Goal: Information Seeking & Learning: Learn about a topic

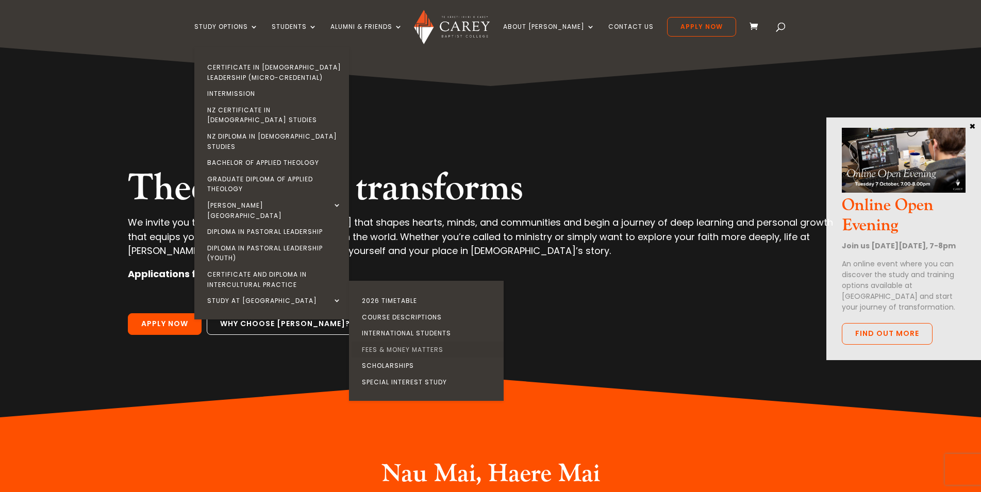
click at [423, 342] on link "Fees & Money Matters" at bounding box center [429, 350] width 155 height 16
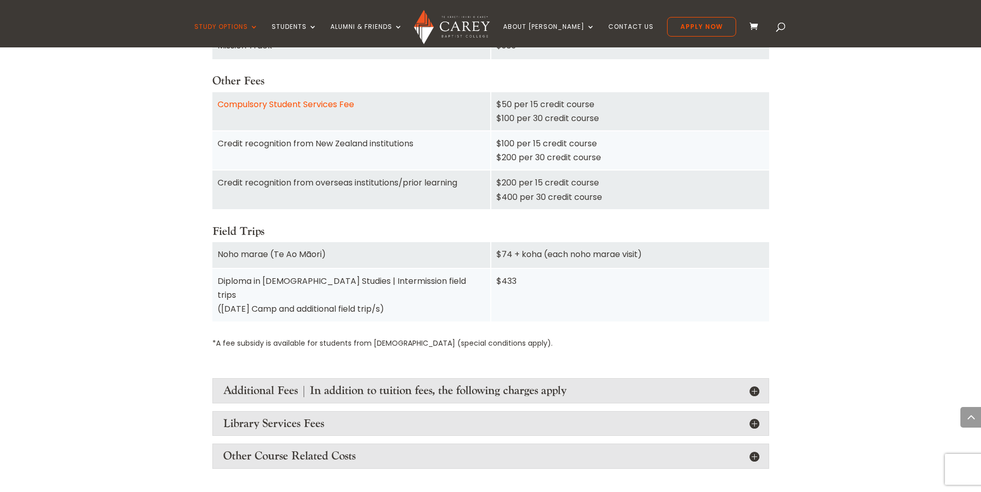
scroll to position [1157, 0]
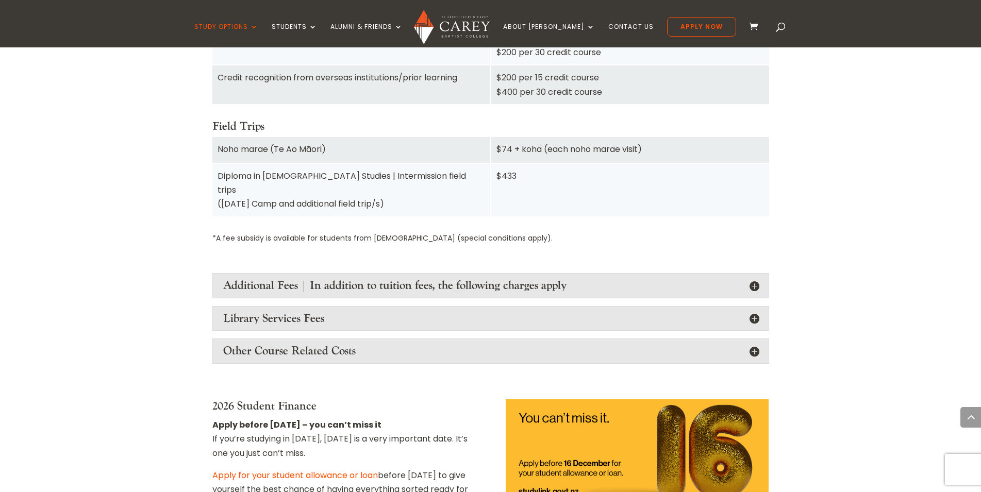
click at [532, 279] on h4 "Additional Fees | In addition to tuition fees, the following charges apply" at bounding box center [490, 285] width 535 height 13
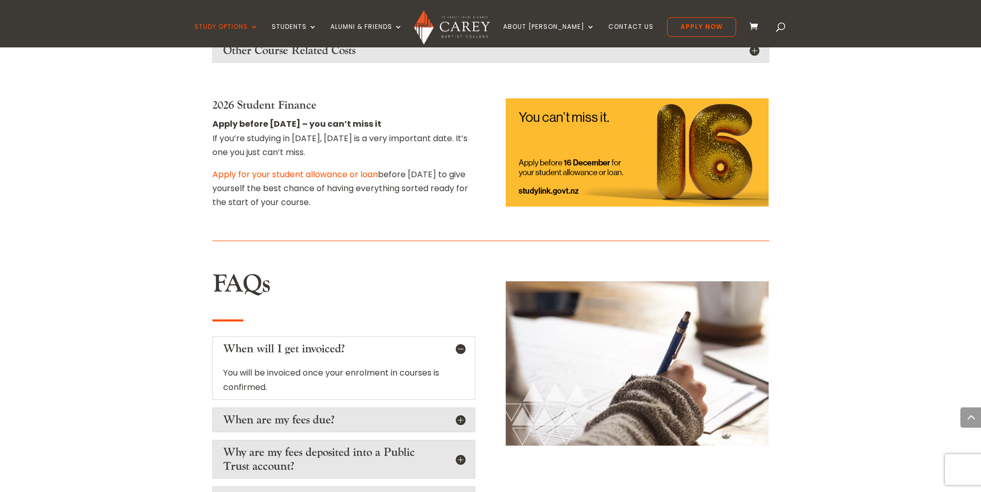
scroll to position [1946, 0]
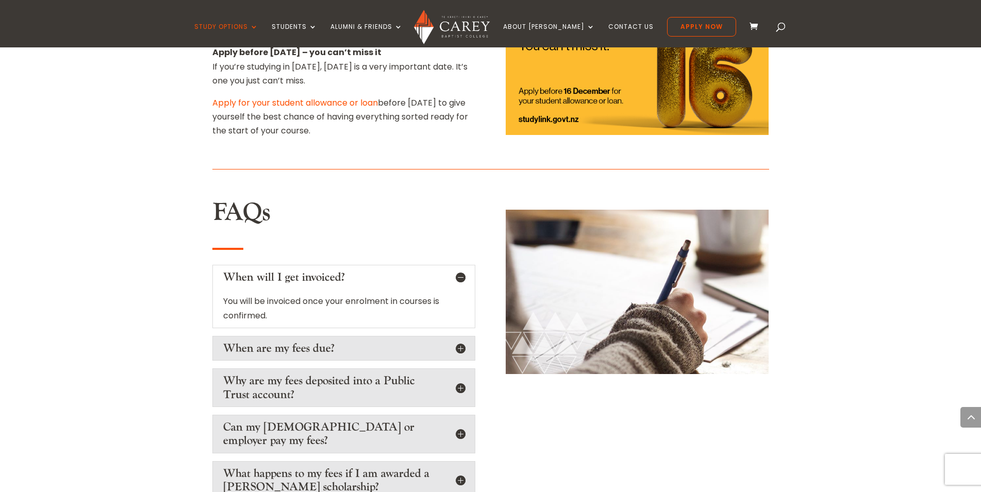
click at [329, 342] on h5 "When are my fees due?" at bounding box center [343, 348] width 241 height 13
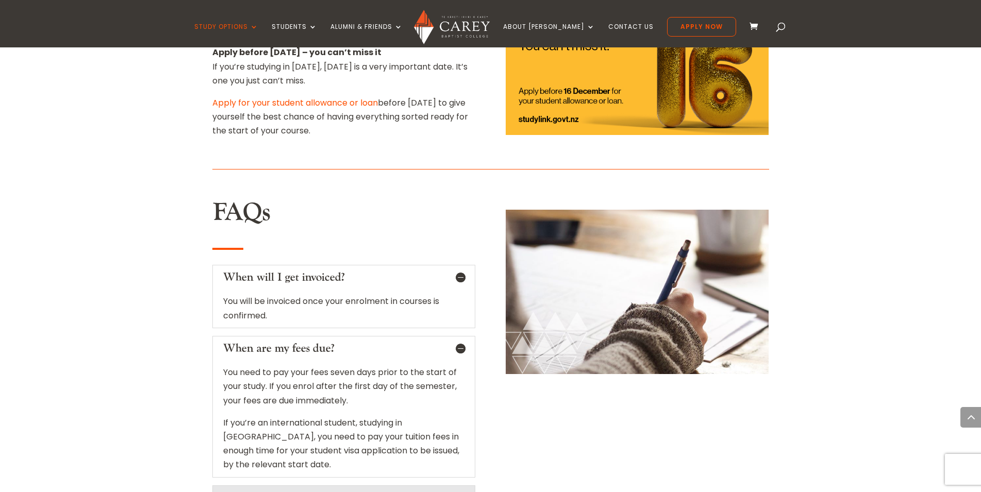
scroll to position [2104, 0]
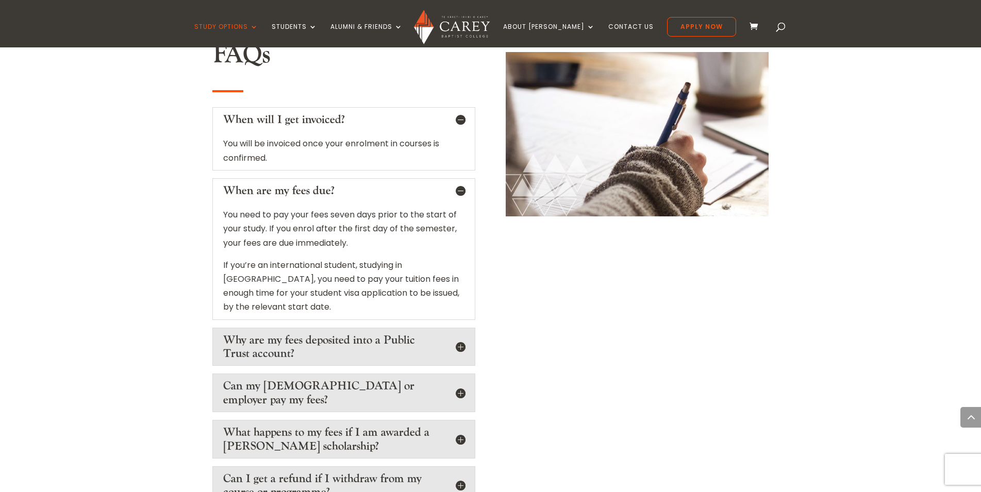
click at [383, 344] on div "Why are my fees deposited into a Public Trust account? The New Zealand Governme…" at bounding box center [343, 347] width 263 height 39
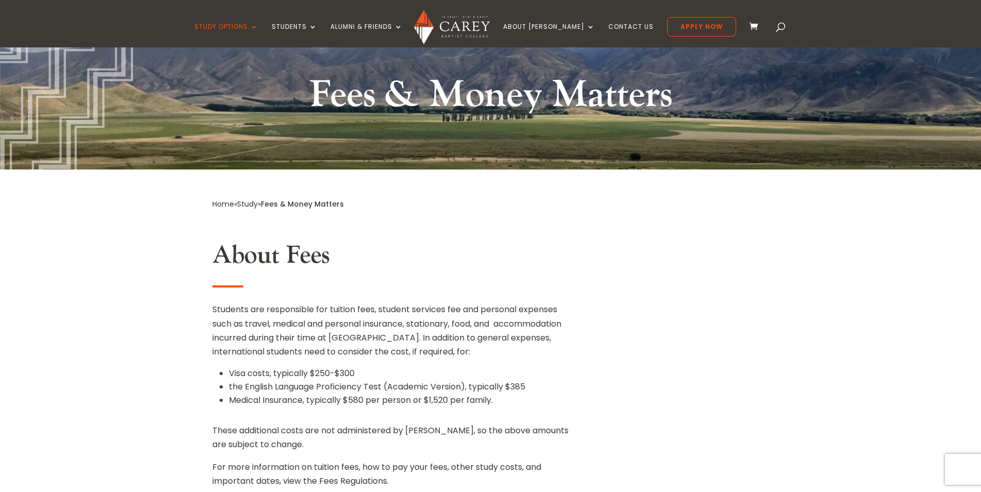
scroll to position [0, 0]
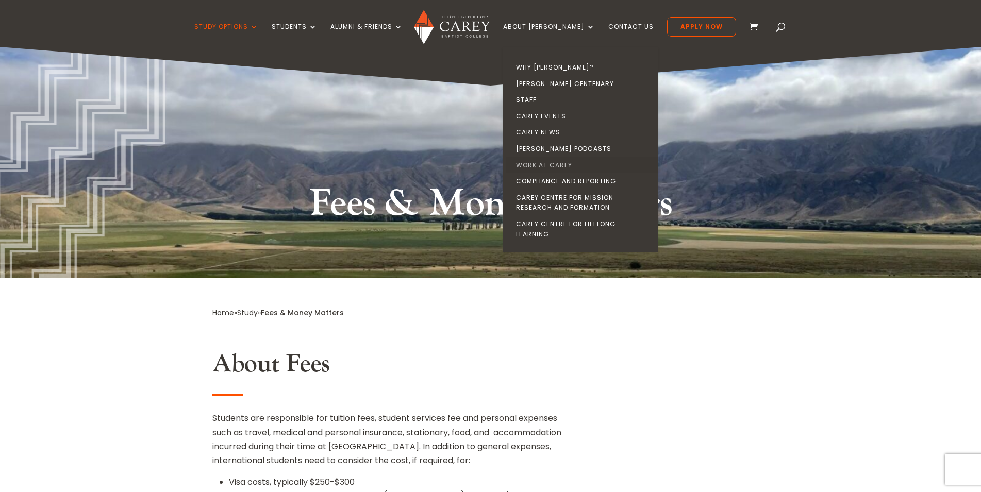
click at [571, 164] on link "Work at Carey" at bounding box center [583, 165] width 155 height 16
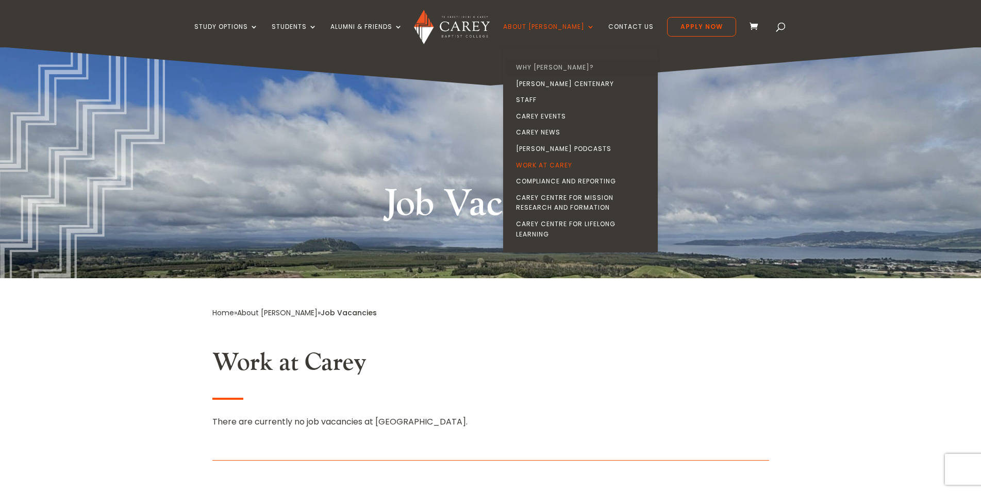
click at [546, 67] on link "Why [PERSON_NAME]?" at bounding box center [583, 67] width 155 height 16
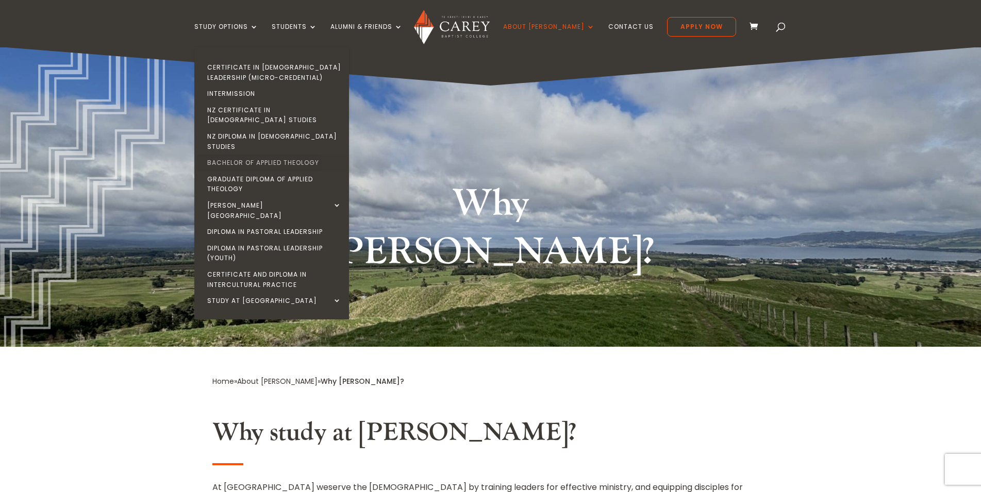
click at [279, 155] on link "Bachelor of Applied Theology" at bounding box center [274, 163] width 155 height 16
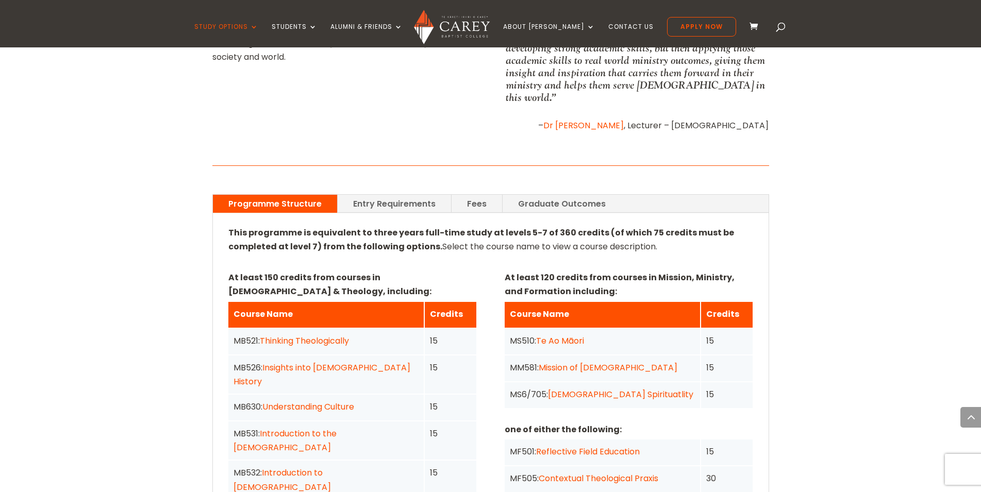
scroll to position [684, 0]
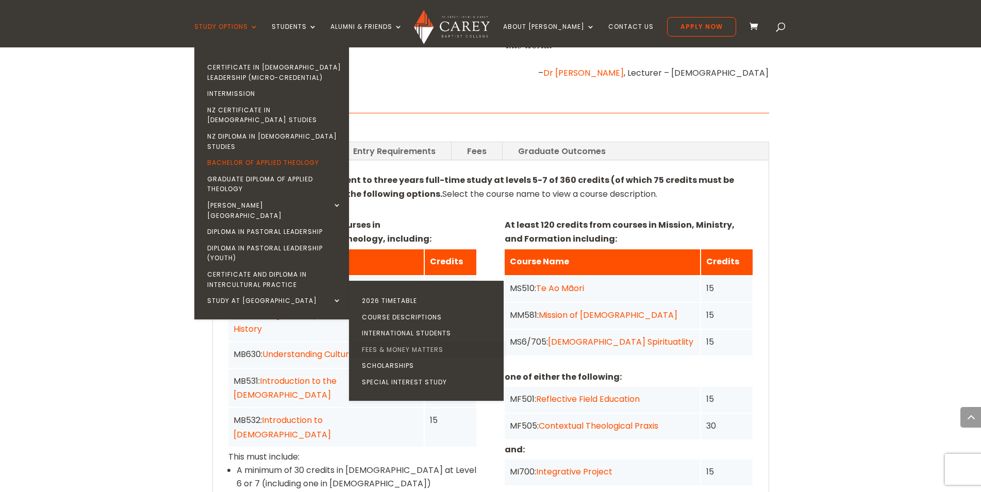
click at [416, 342] on link "Fees & Money Matters" at bounding box center [429, 350] width 155 height 16
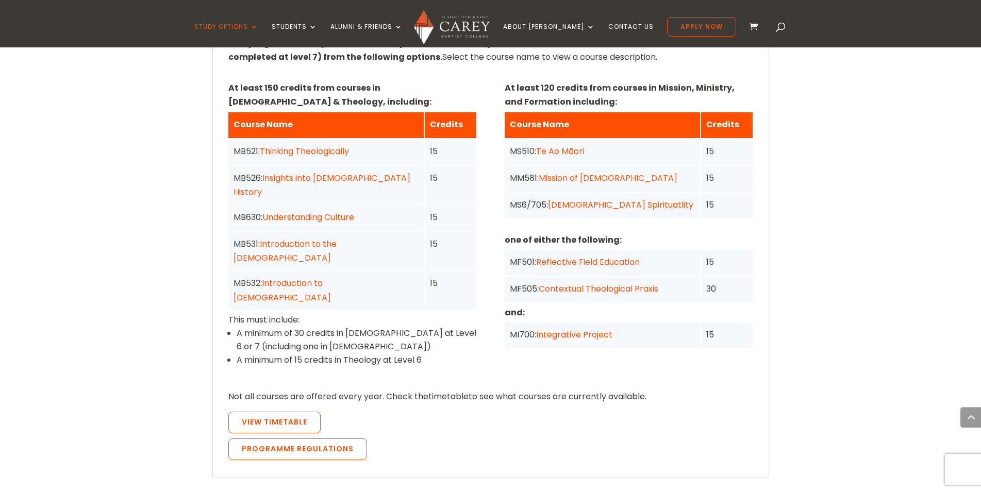
scroll to position [841, 0]
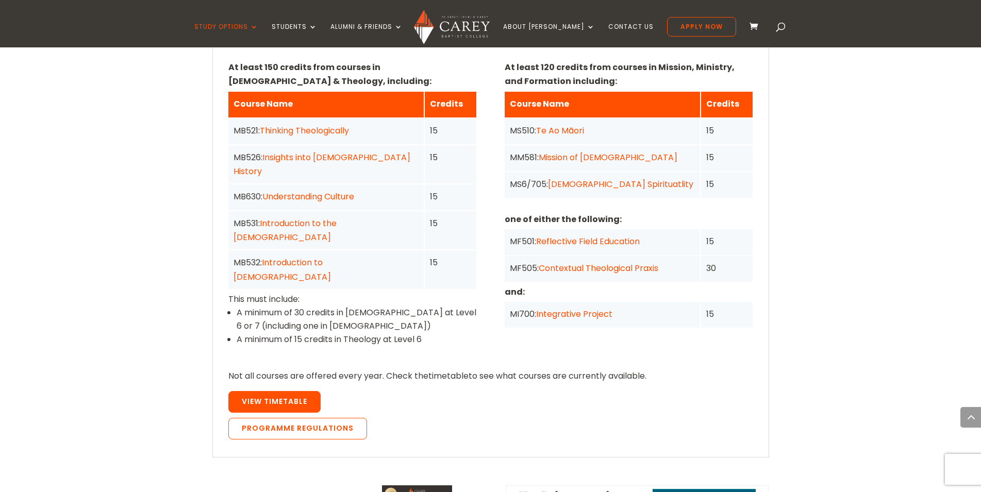
click at [267, 397] on span "View Timetable" at bounding box center [274, 402] width 65 height 10
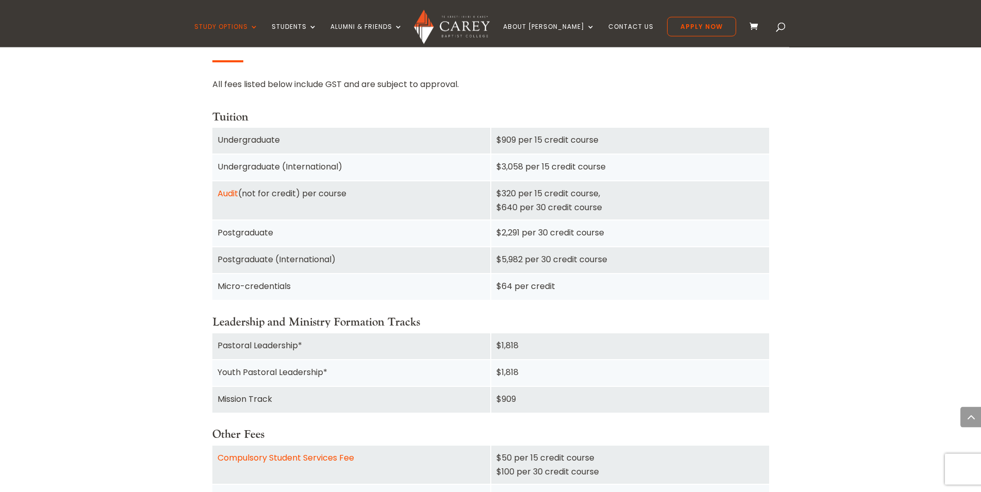
scroll to position [736, 0]
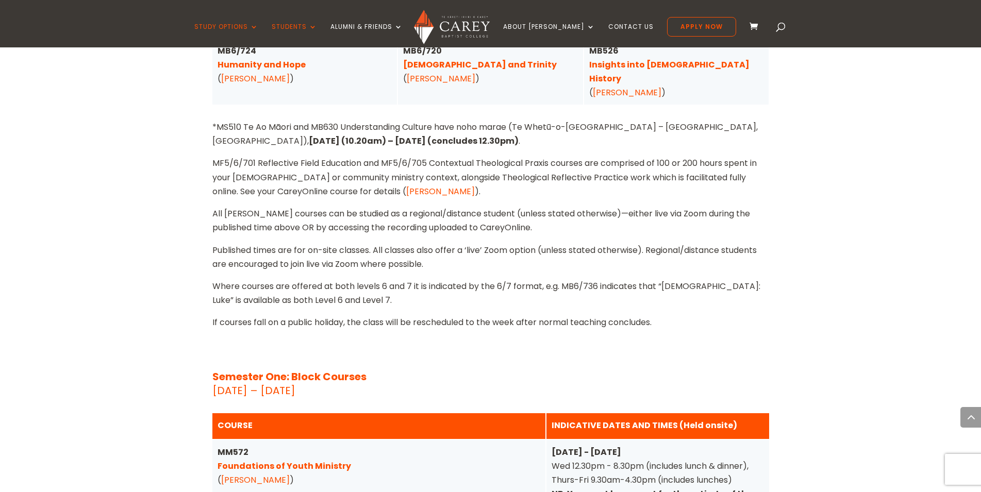
scroll to position [2841, 0]
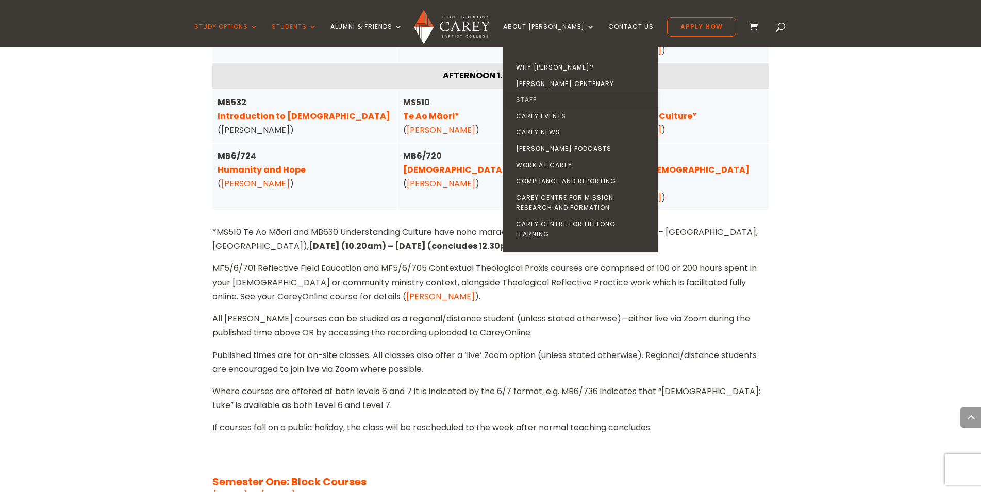
click at [550, 98] on link "Staff" at bounding box center [583, 100] width 155 height 16
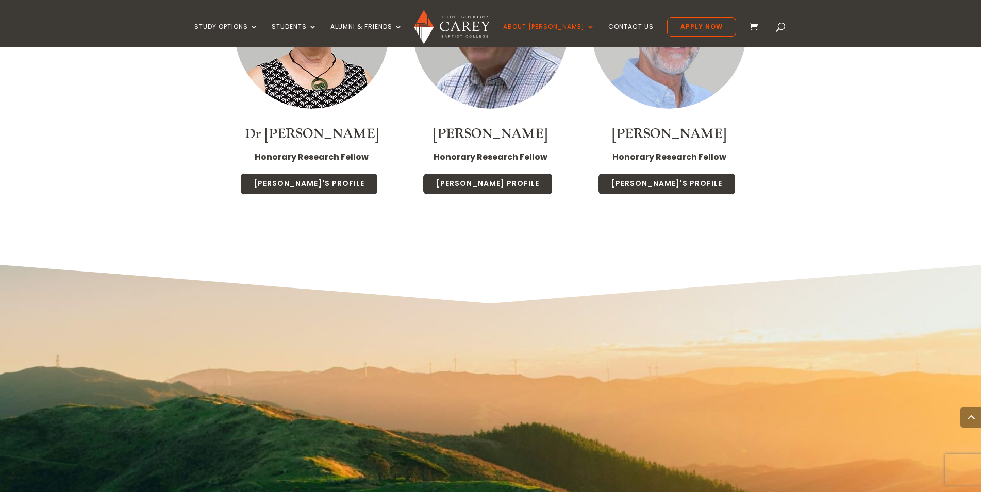
scroll to position [6150, 0]
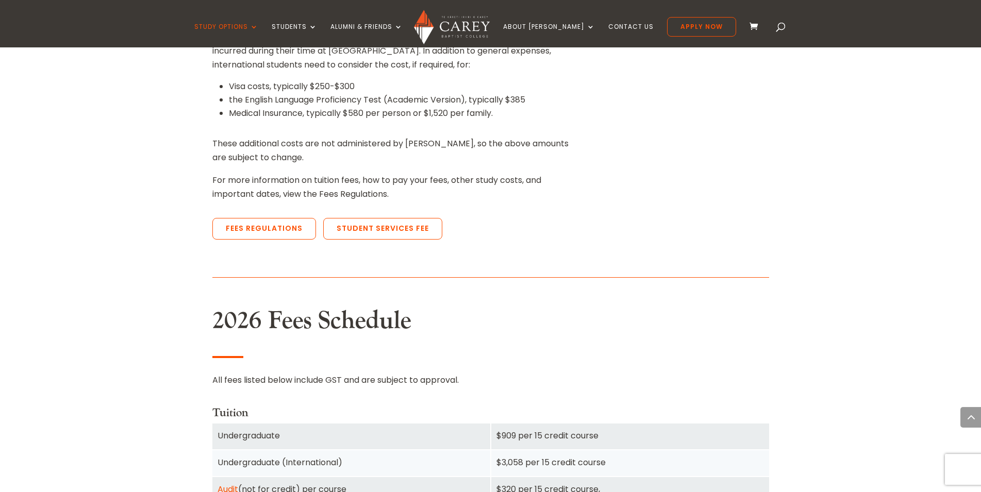
scroll to position [473, 0]
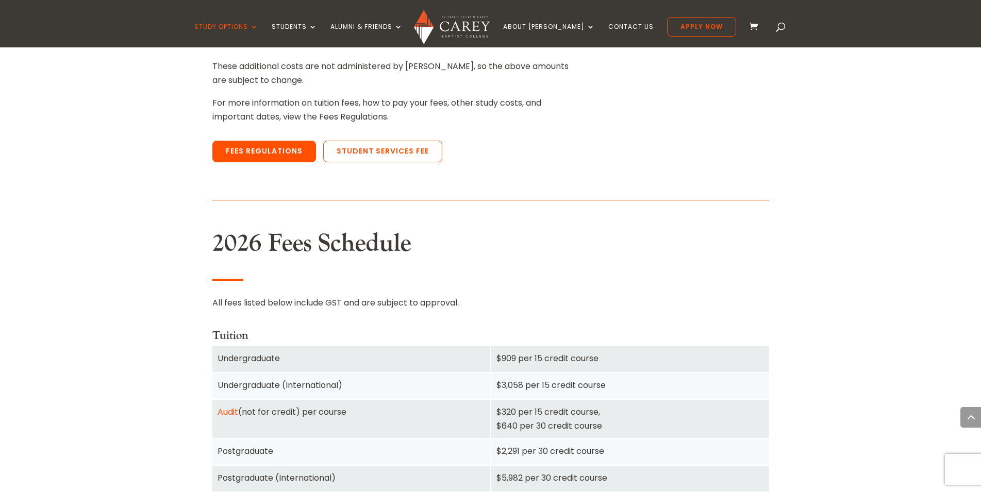
click at [278, 154] on link "Fees Regulations" at bounding box center [264, 152] width 104 height 22
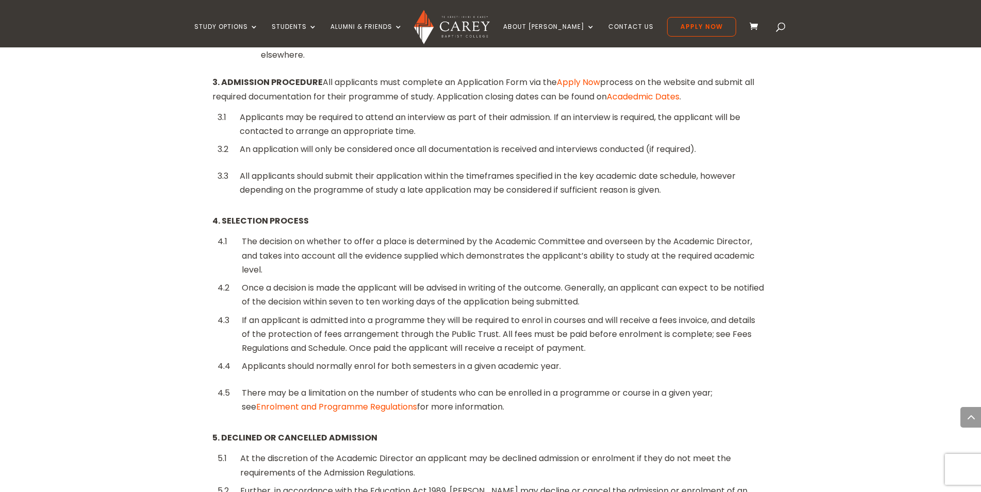
scroll to position [1808, 0]
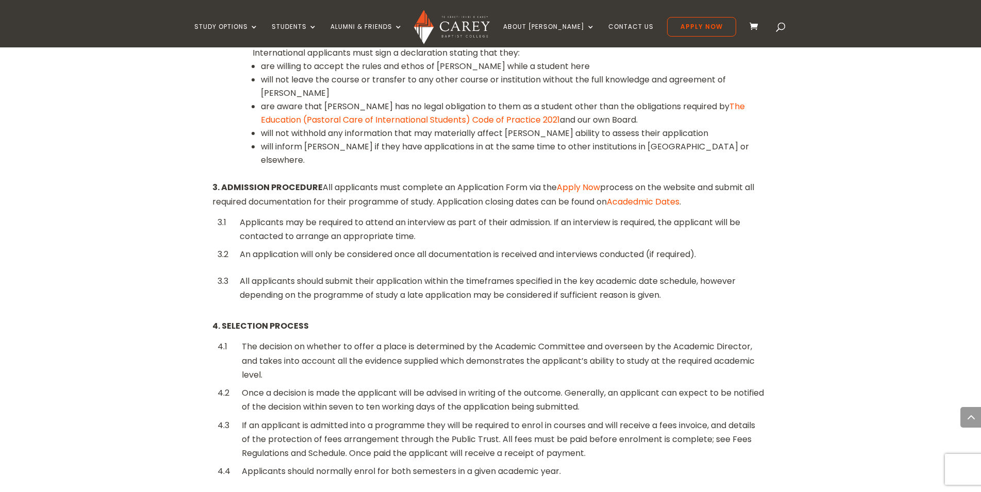
click at [585, 181] on link "Apply Now" at bounding box center [578, 187] width 43 height 12
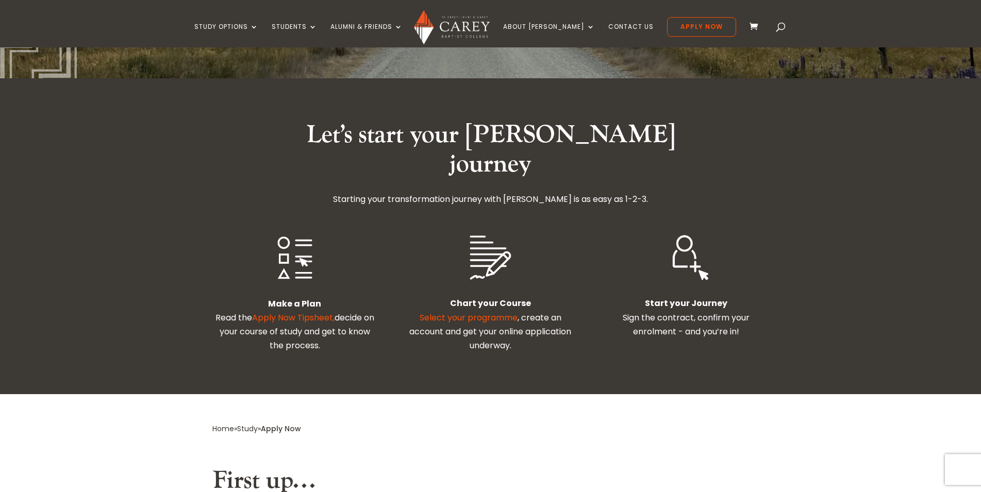
scroll to position [210, 0]
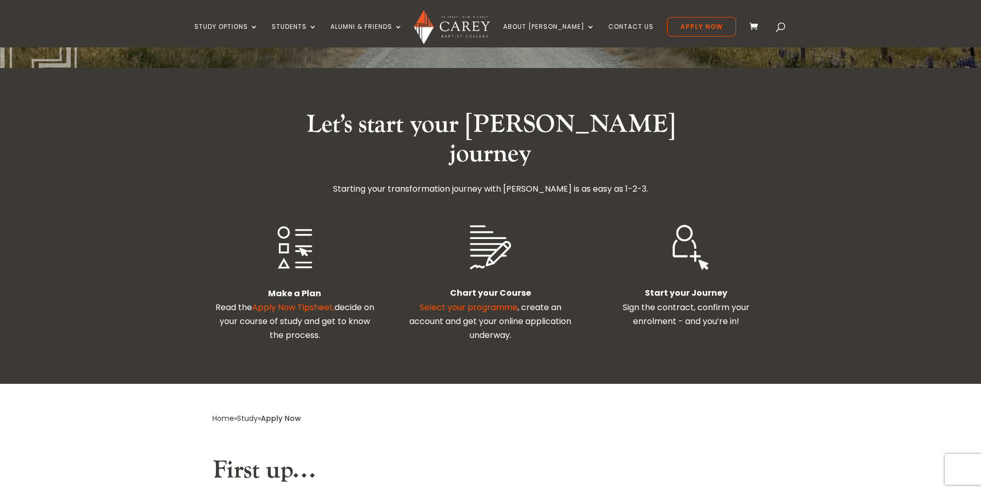
click at [295, 302] on link "Apply Now Tipsheet," at bounding box center [293, 308] width 82 height 12
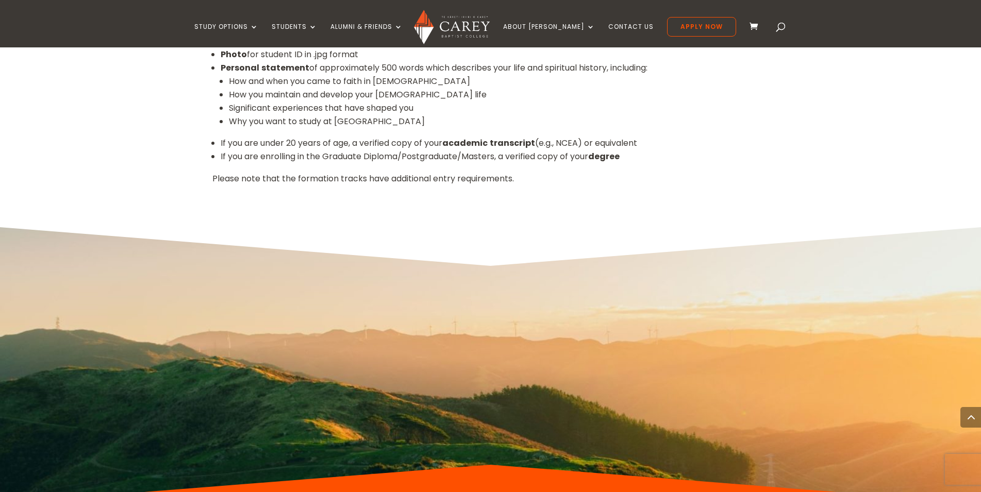
scroll to position [999, 0]
